Goal: Task Accomplishment & Management: Use online tool/utility

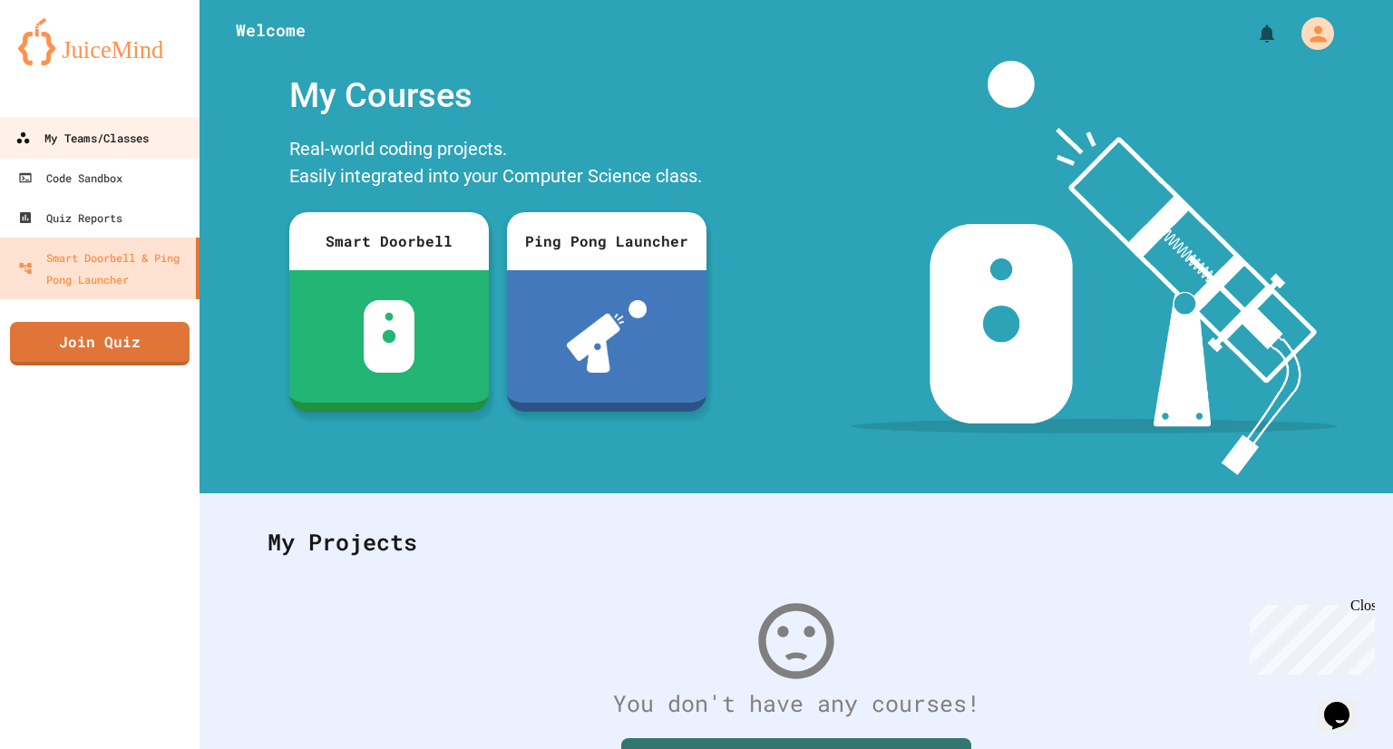
click at [105, 143] on div "My Teams/Classes" at bounding box center [81, 138] width 133 height 23
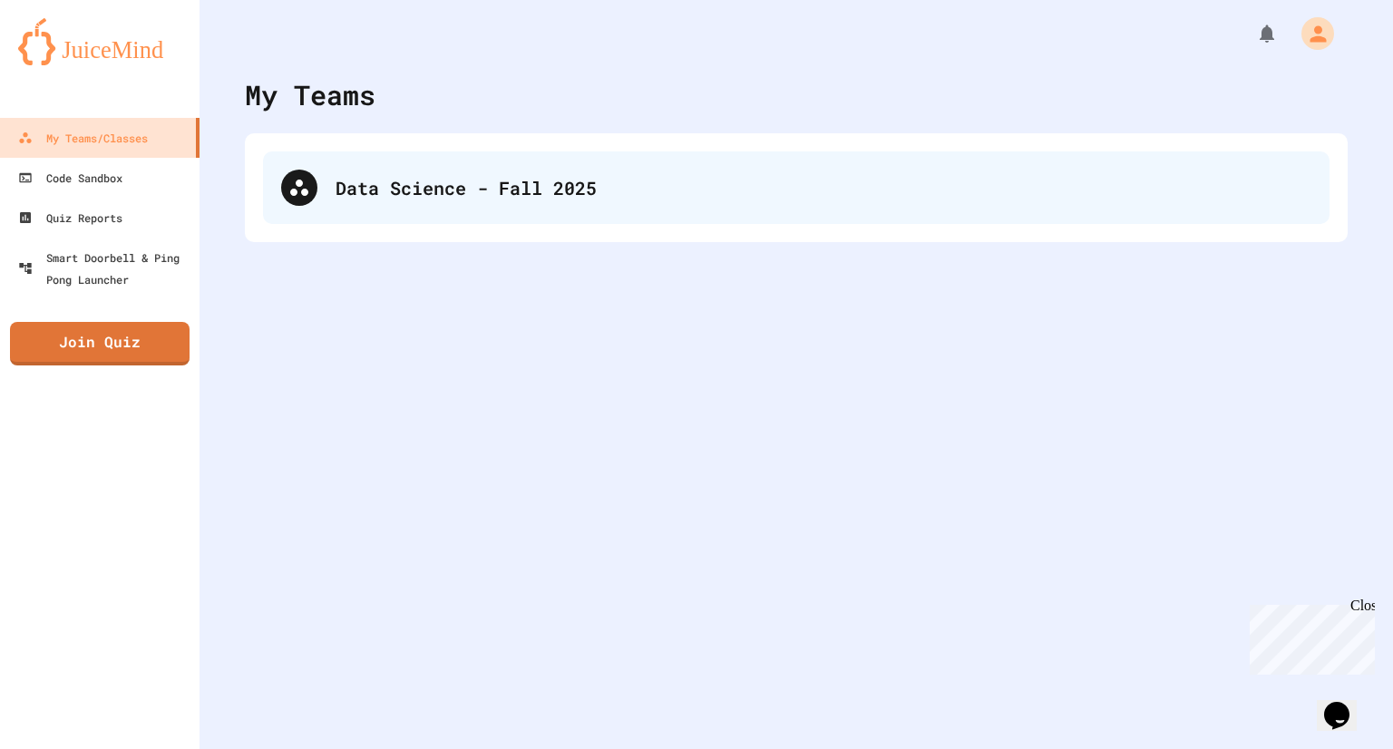
click at [450, 177] on div "Data Science - Fall 2025" at bounding box center [824, 187] width 976 height 27
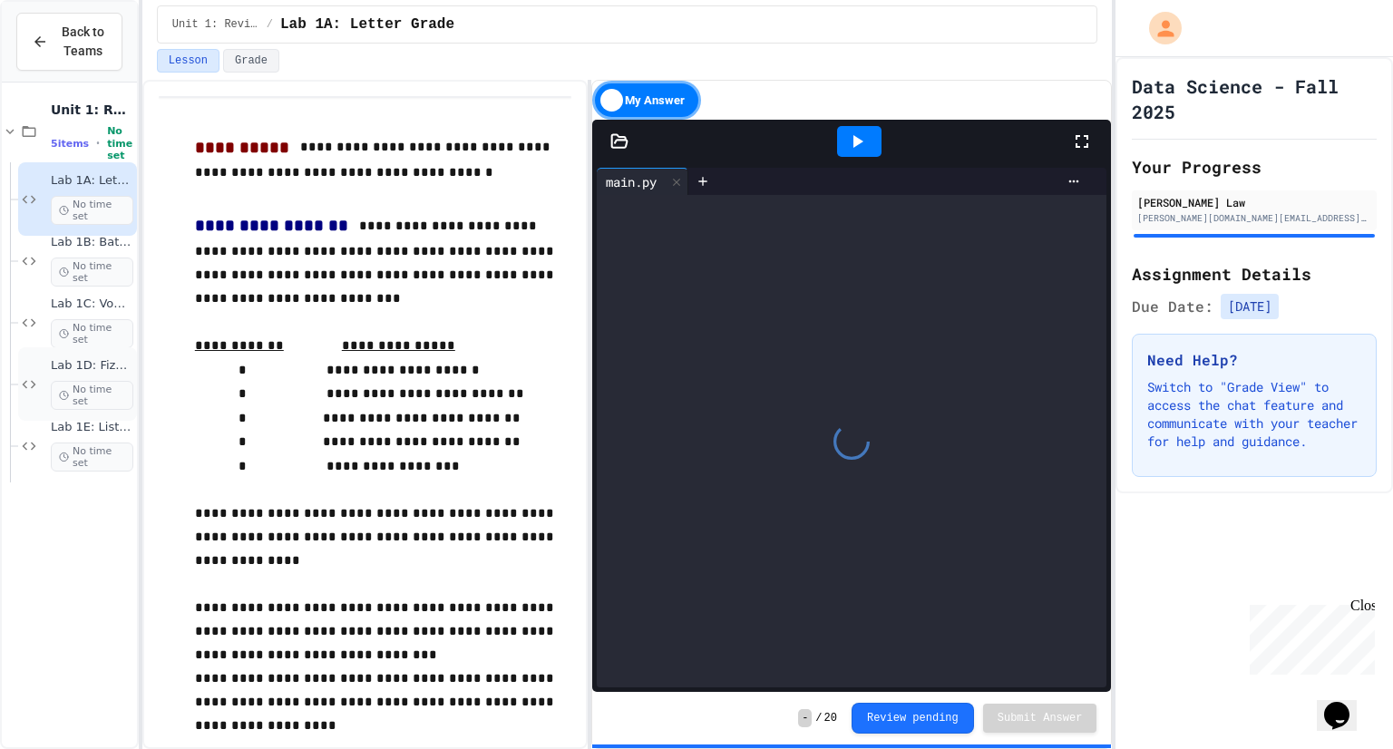
click at [75, 371] on span "Lab 1D: FizzBuzz" at bounding box center [92, 365] width 83 height 15
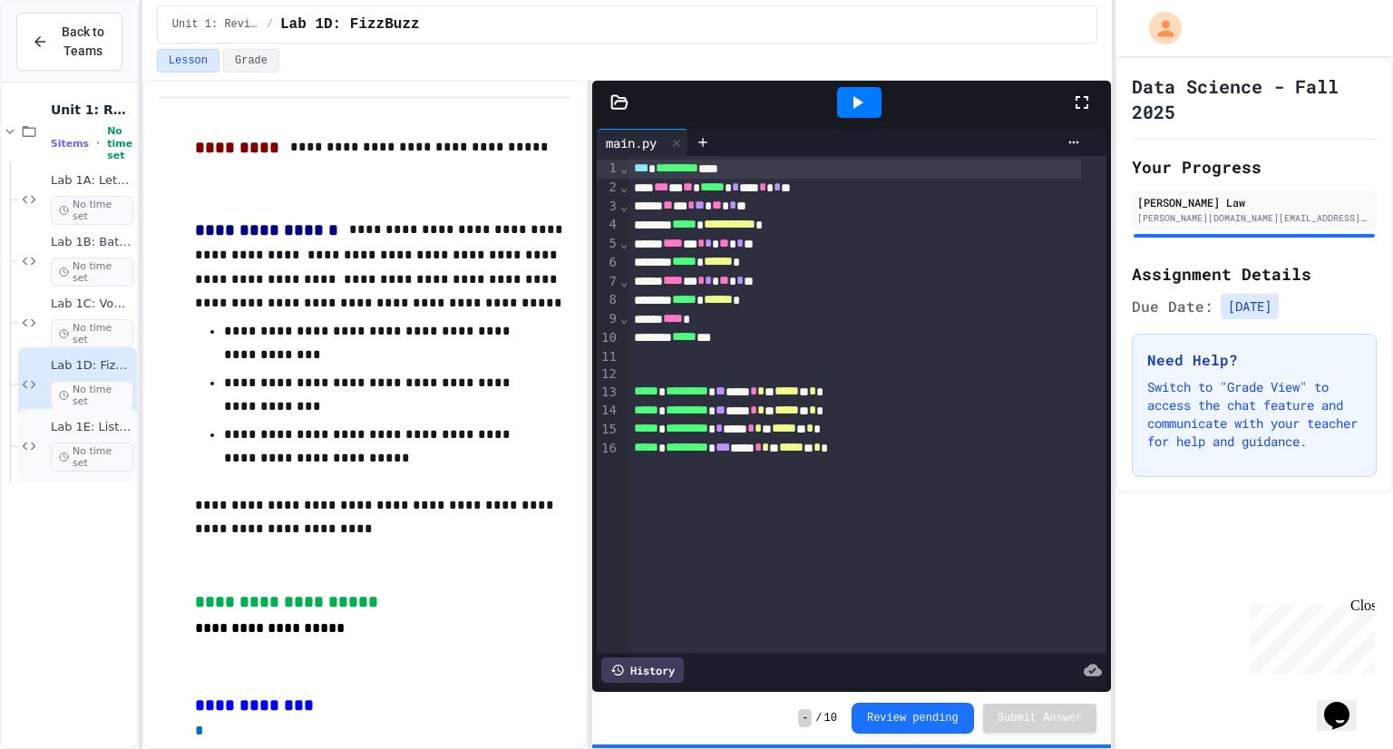
click at [73, 429] on span "Lab 1E: List Basics" at bounding box center [92, 427] width 83 height 15
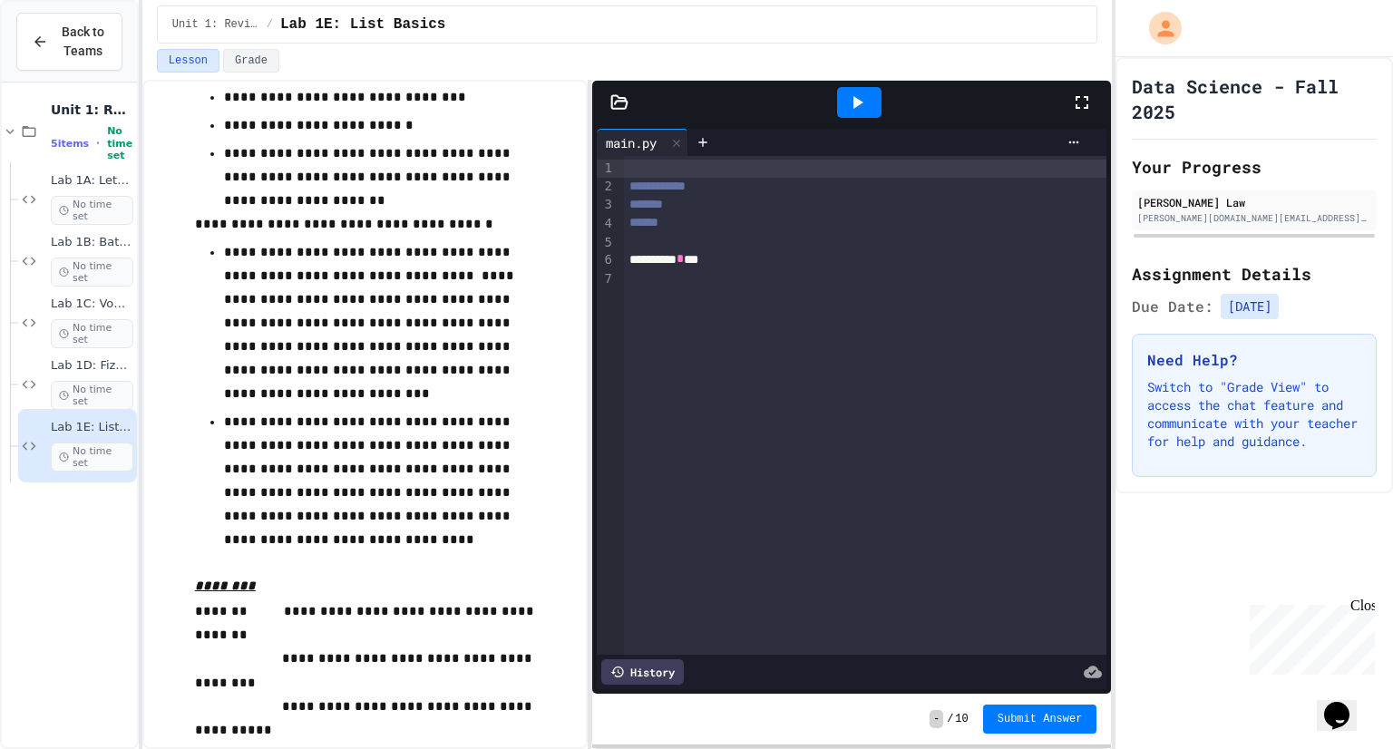
scroll to position [179, 0]
click at [40, 28] on div "Back to Teams" at bounding box center [69, 42] width 75 height 38
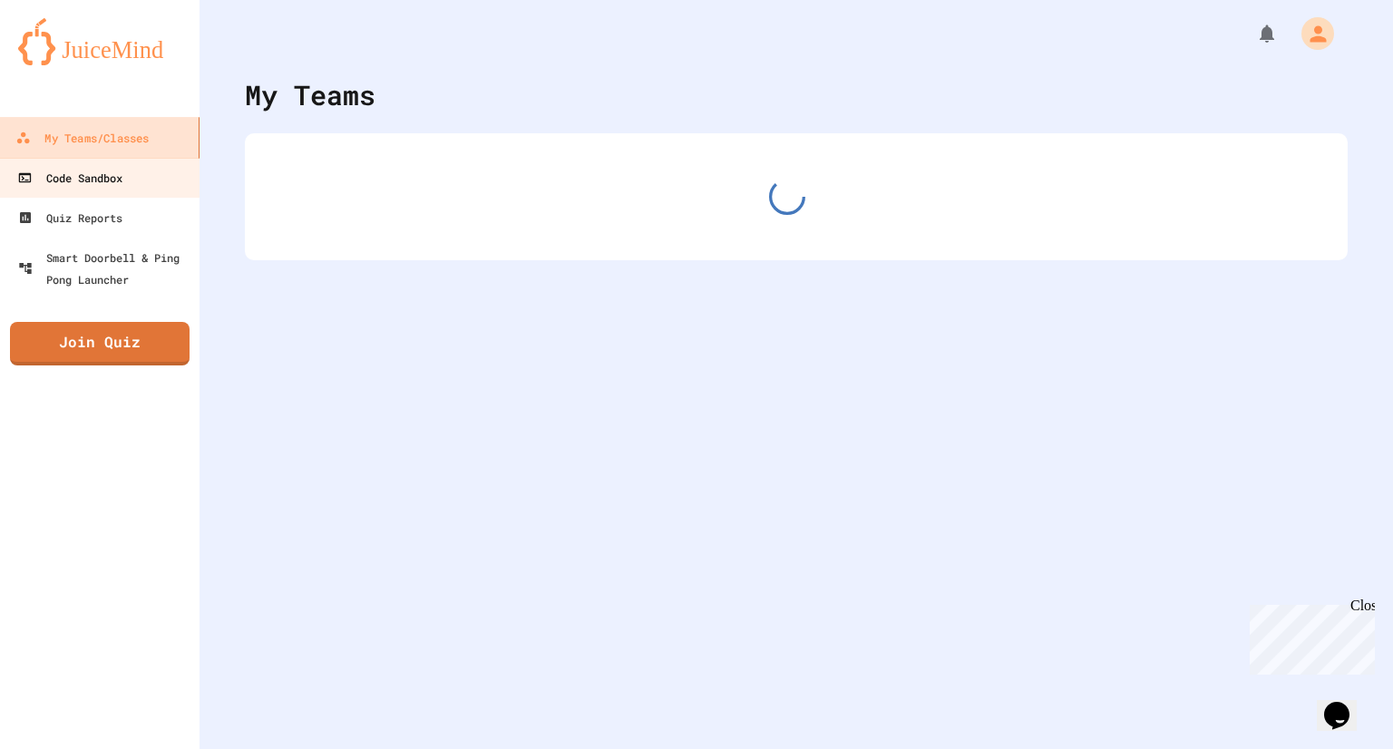
click at [119, 181] on div "Code Sandbox" at bounding box center [69, 178] width 105 height 22
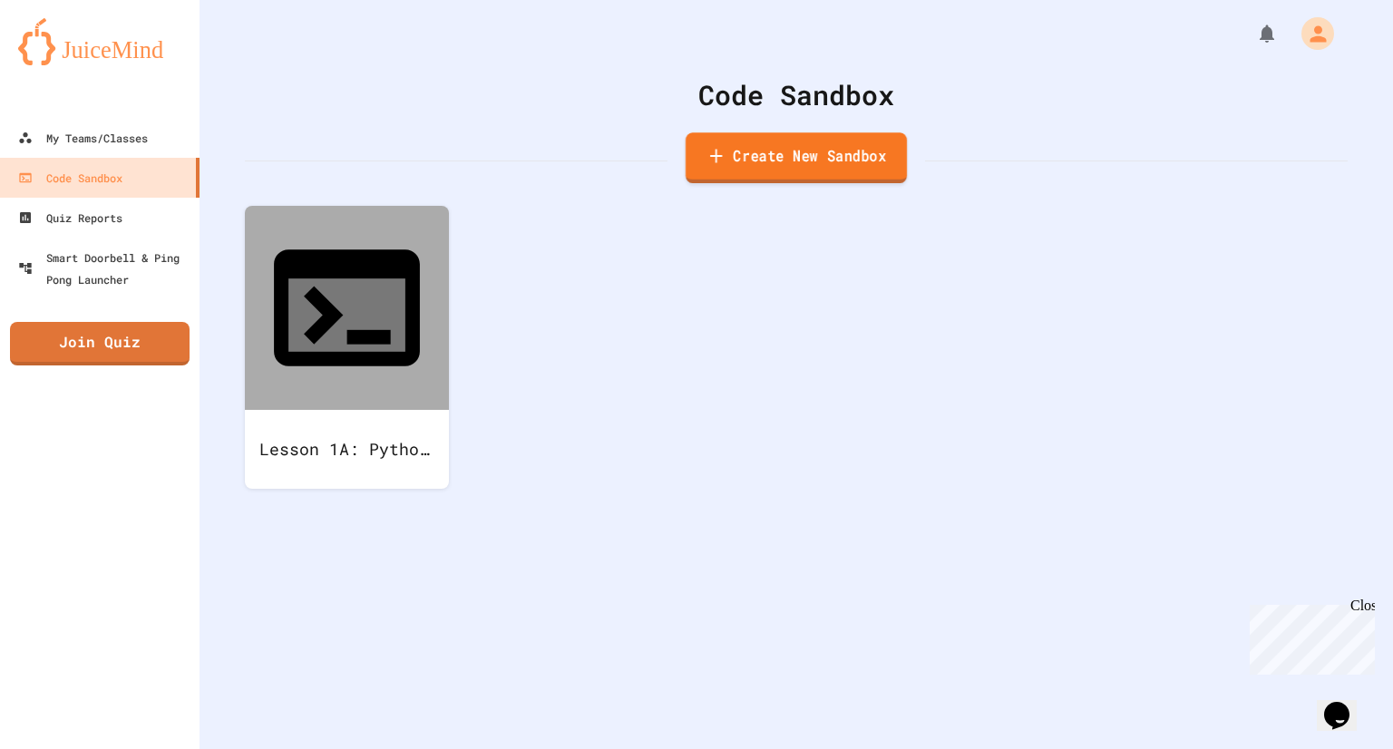
click at [773, 157] on link "Create New Sandbox" at bounding box center [796, 157] width 221 height 51
drag, startPoint x: 562, startPoint y: 220, endPoint x: 348, endPoint y: 241, distance: 215.1
type input "**********"
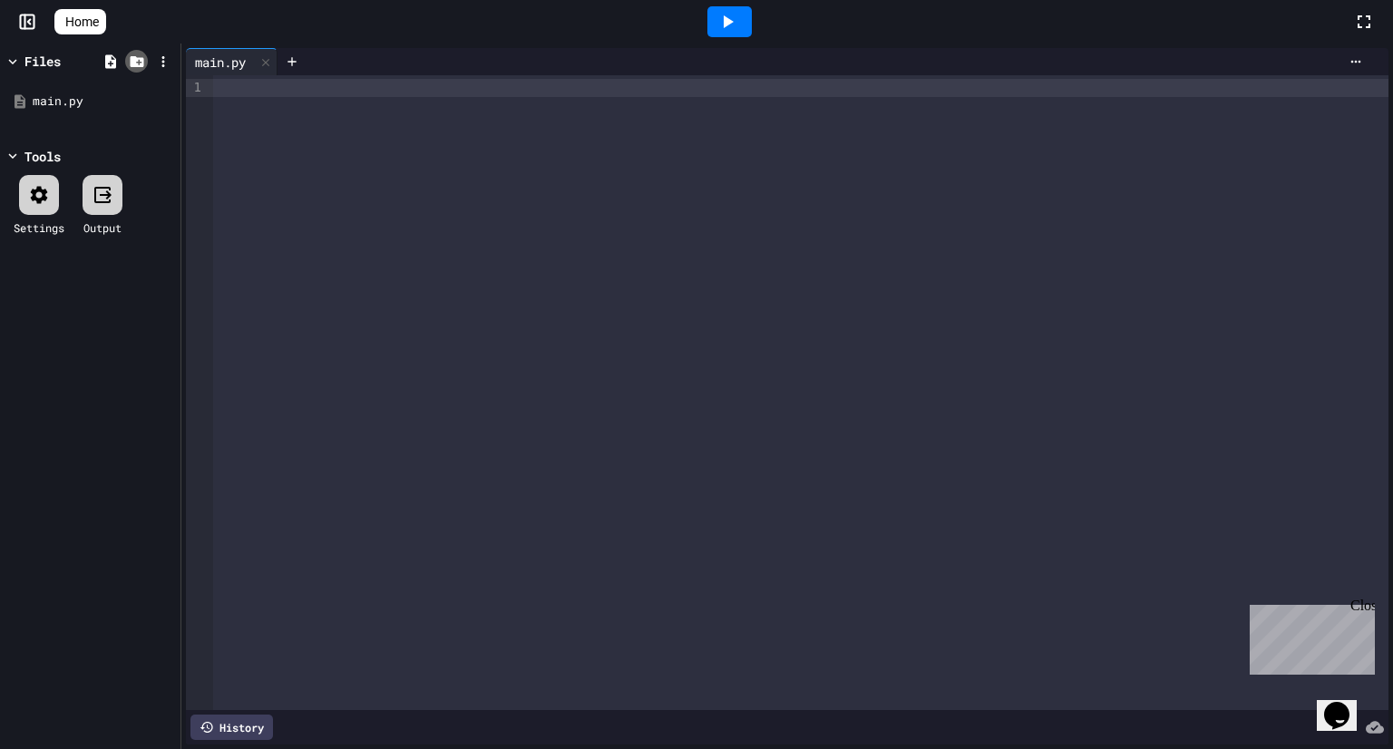
click at [138, 64] on icon at bounding box center [137, 61] width 14 height 11
click at [161, 54] on icon at bounding box center [163, 62] width 16 height 16
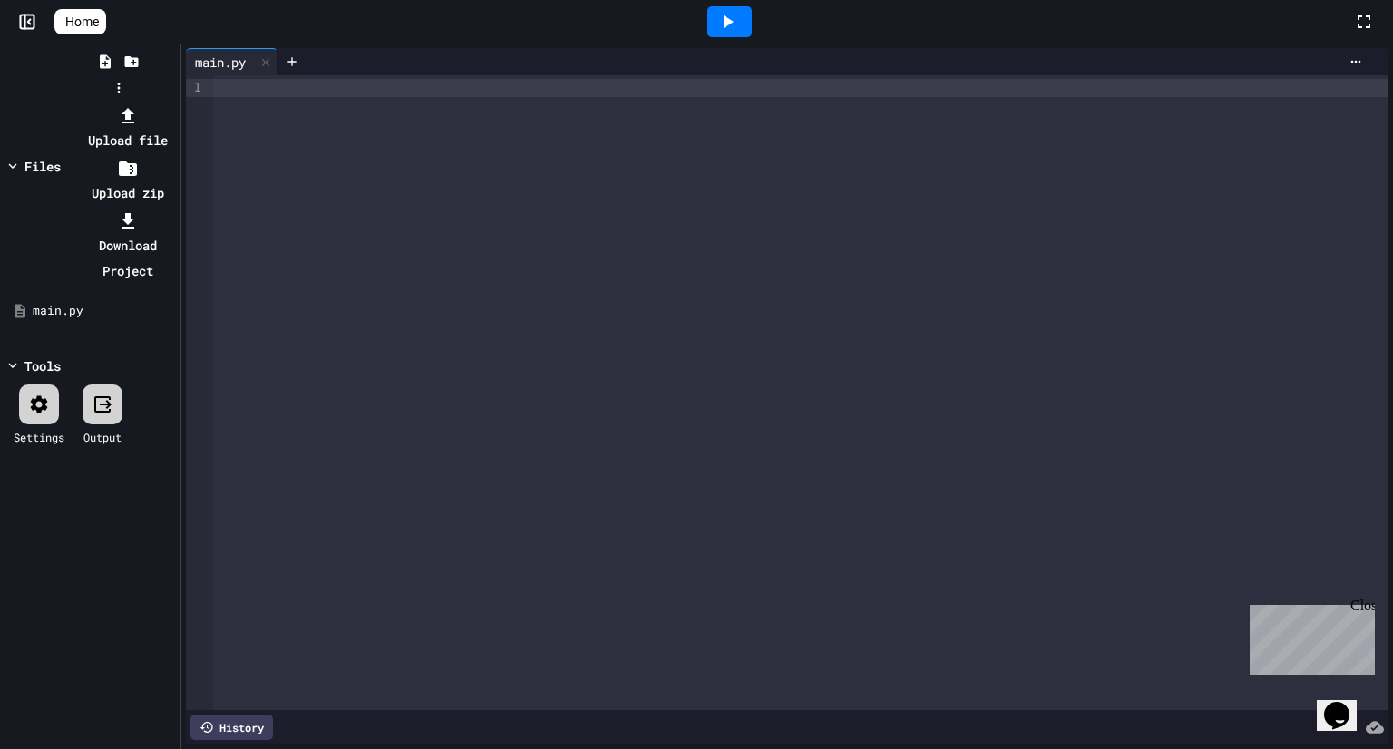
click at [176, 103] on div at bounding box center [127, 115] width 97 height 25
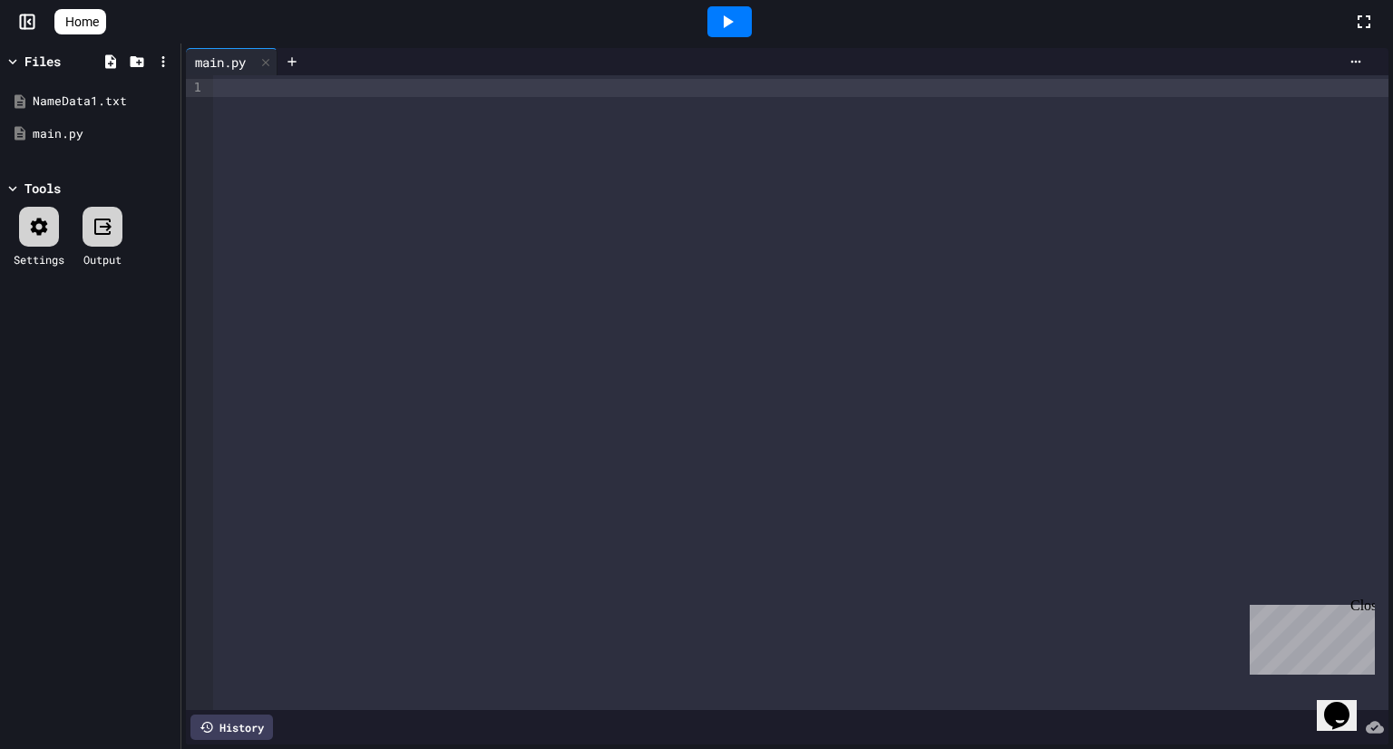
click at [250, 83] on div at bounding box center [801, 88] width 1176 height 18
click at [77, 93] on div "NameData1.txt" at bounding box center [94, 102] width 122 height 18
